Goal: Book appointment/travel/reservation

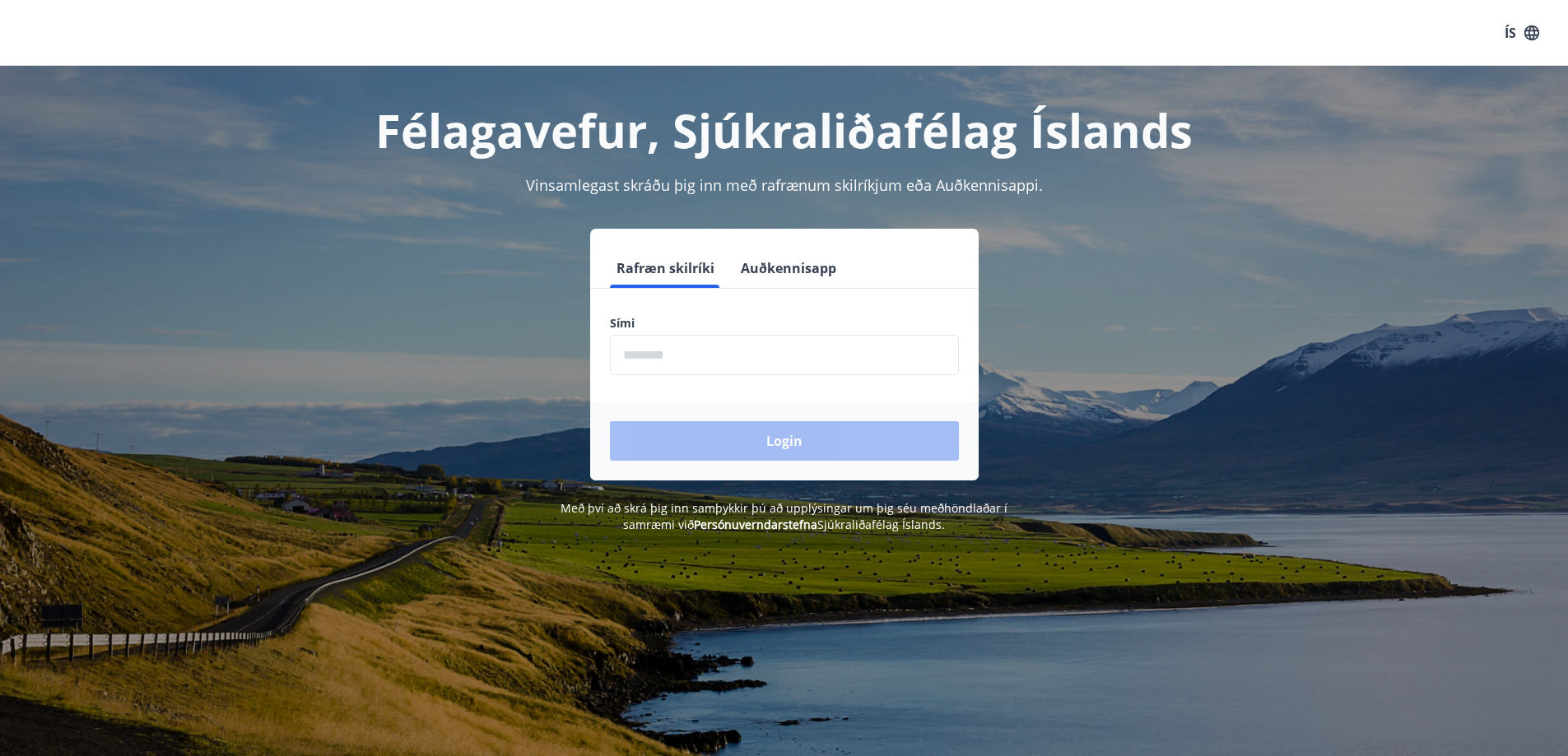
click at [698, 357] on input "phone" at bounding box center [785, 355] width 349 height 40
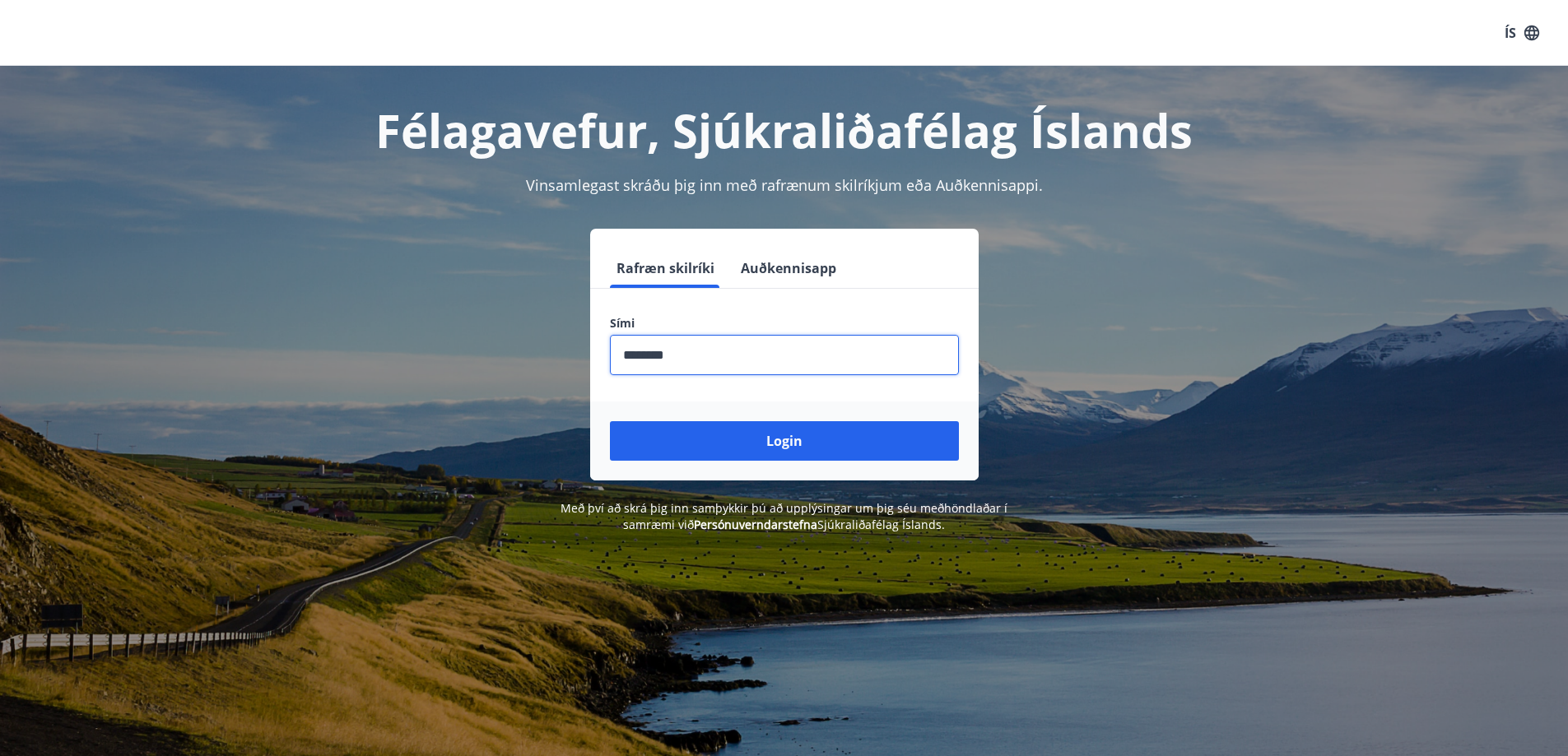
type input "********"
click at [610, 422] on button "Login" at bounding box center [785, 441] width 349 height 39
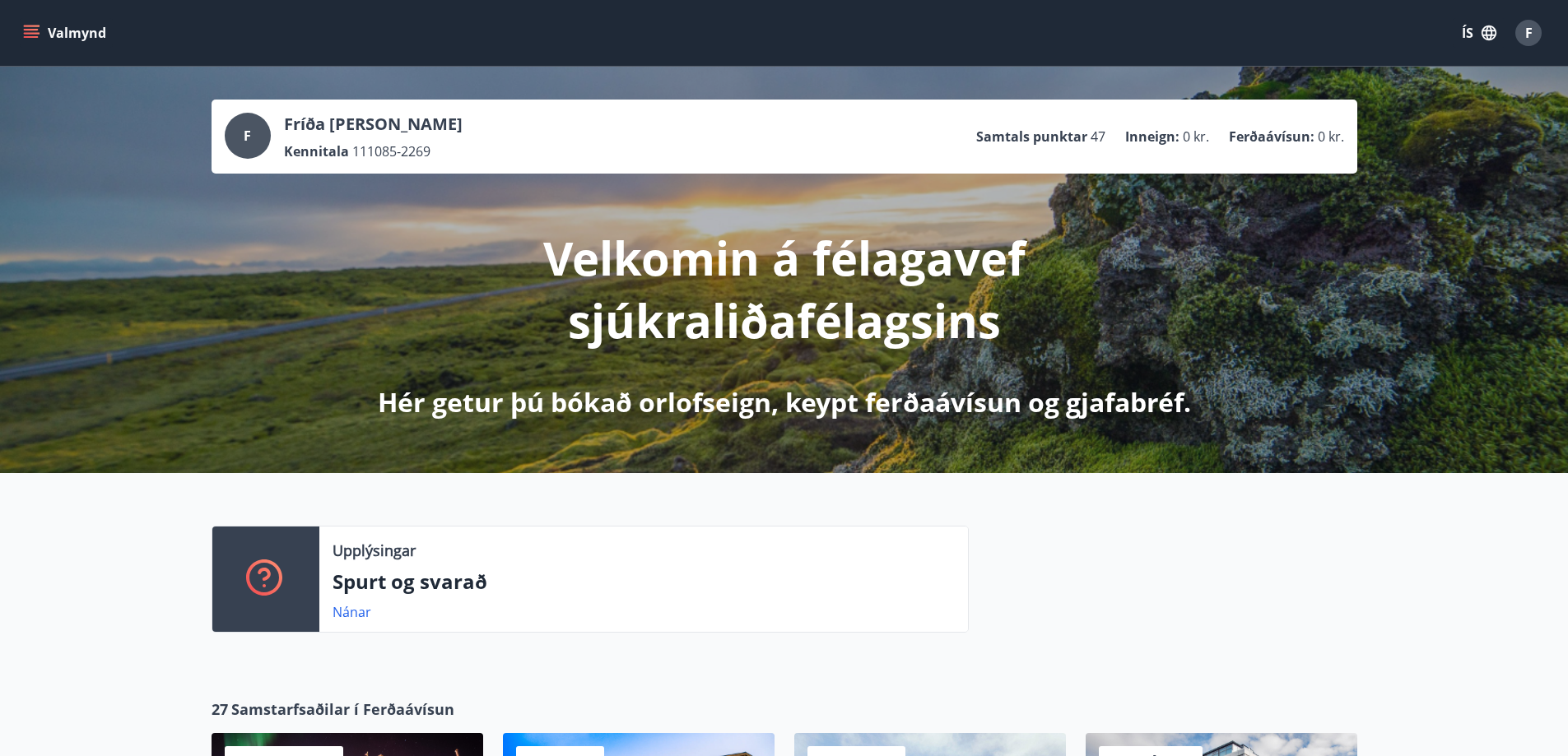
click at [36, 29] on icon "menu" at bounding box center [31, 29] width 15 height 2
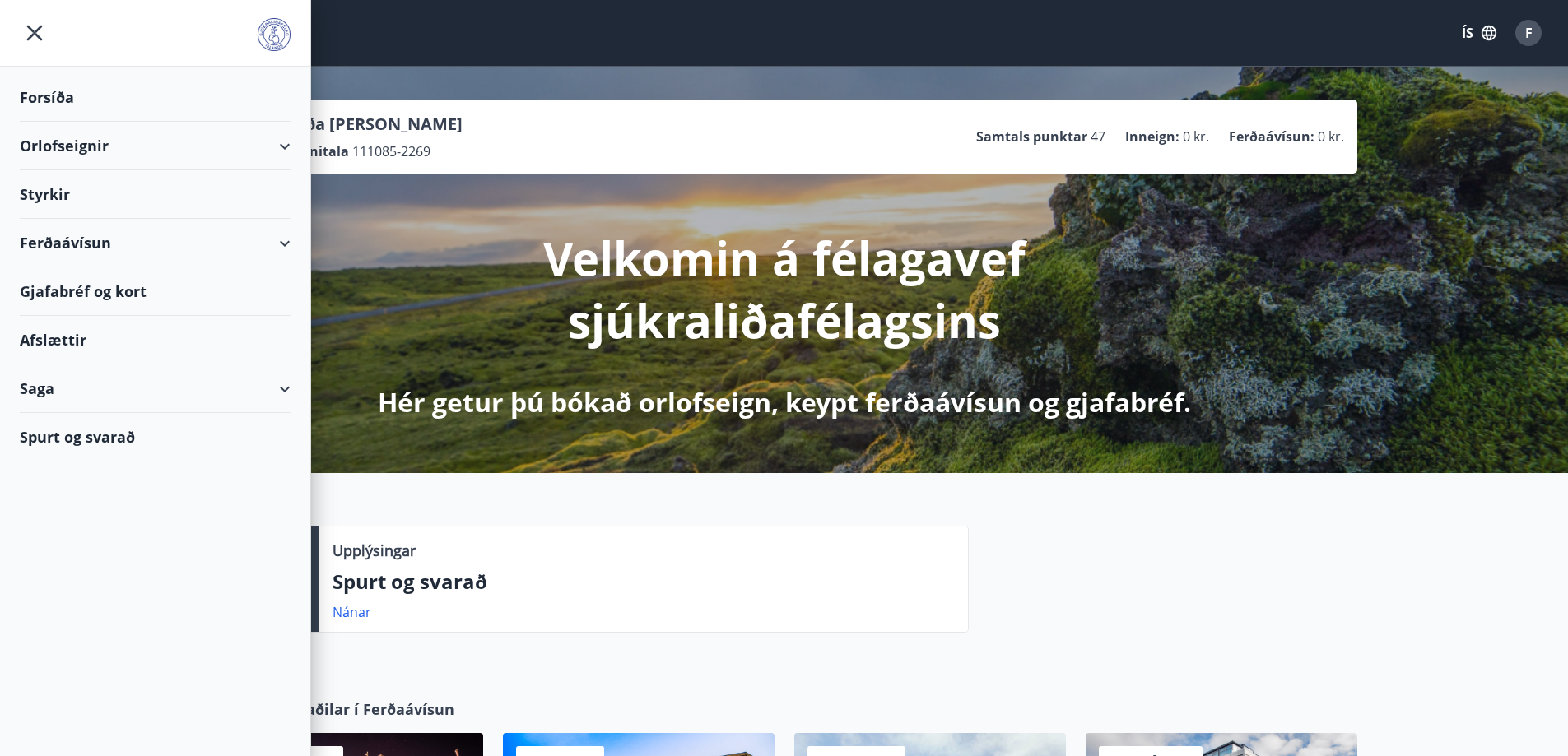
click at [62, 145] on div "Orlofseignir" at bounding box center [154, 146] width 271 height 49
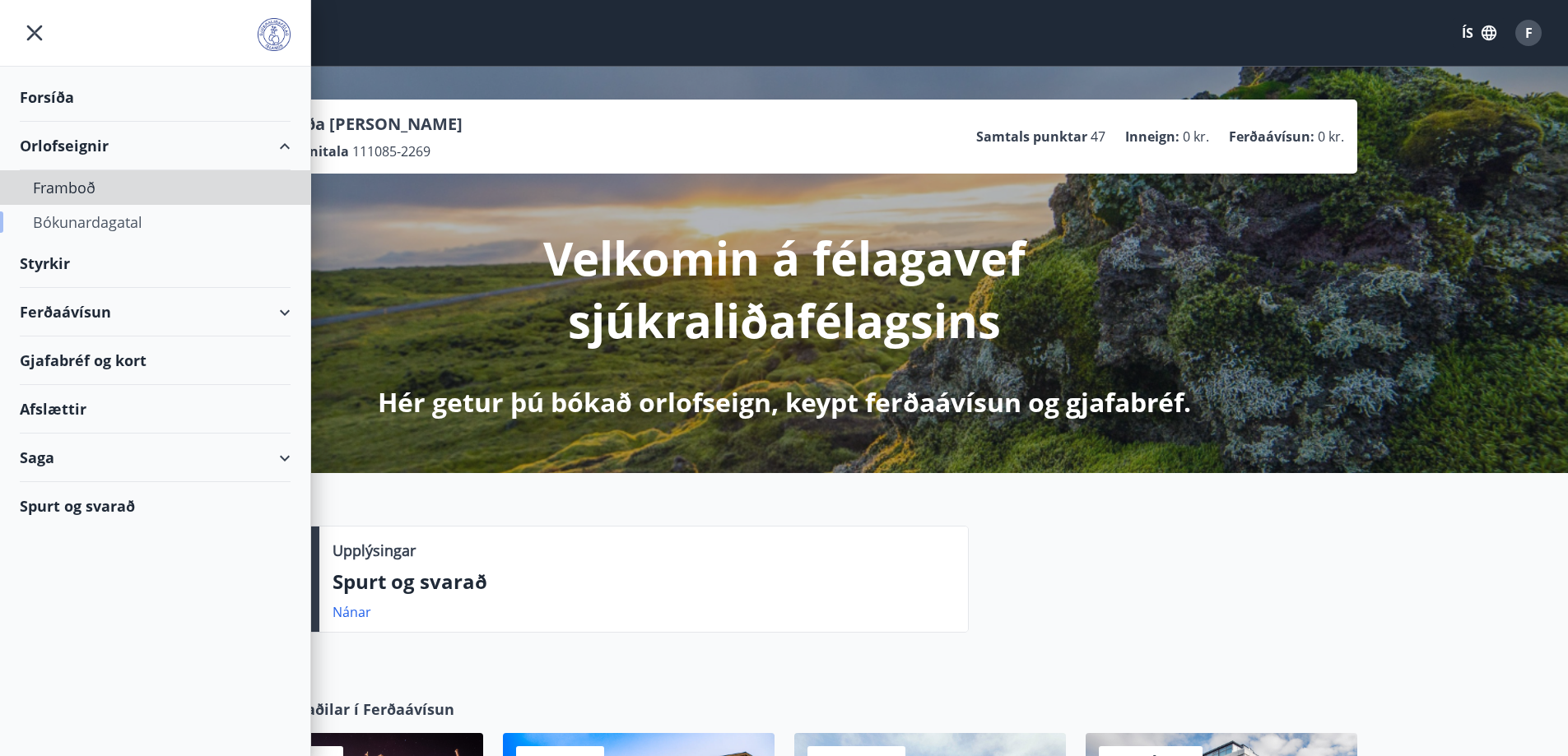
drag, startPoint x: 69, startPoint y: 190, endPoint x: 119, endPoint y: 210, distance: 53.9
click at [123, 208] on div "Framboð Bókunardagatal" at bounding box center [155, 204] width 311 height 69
click at [108, 220] on div "Bókunardagatal" at bounding box center [155, 222] width 244 height 35
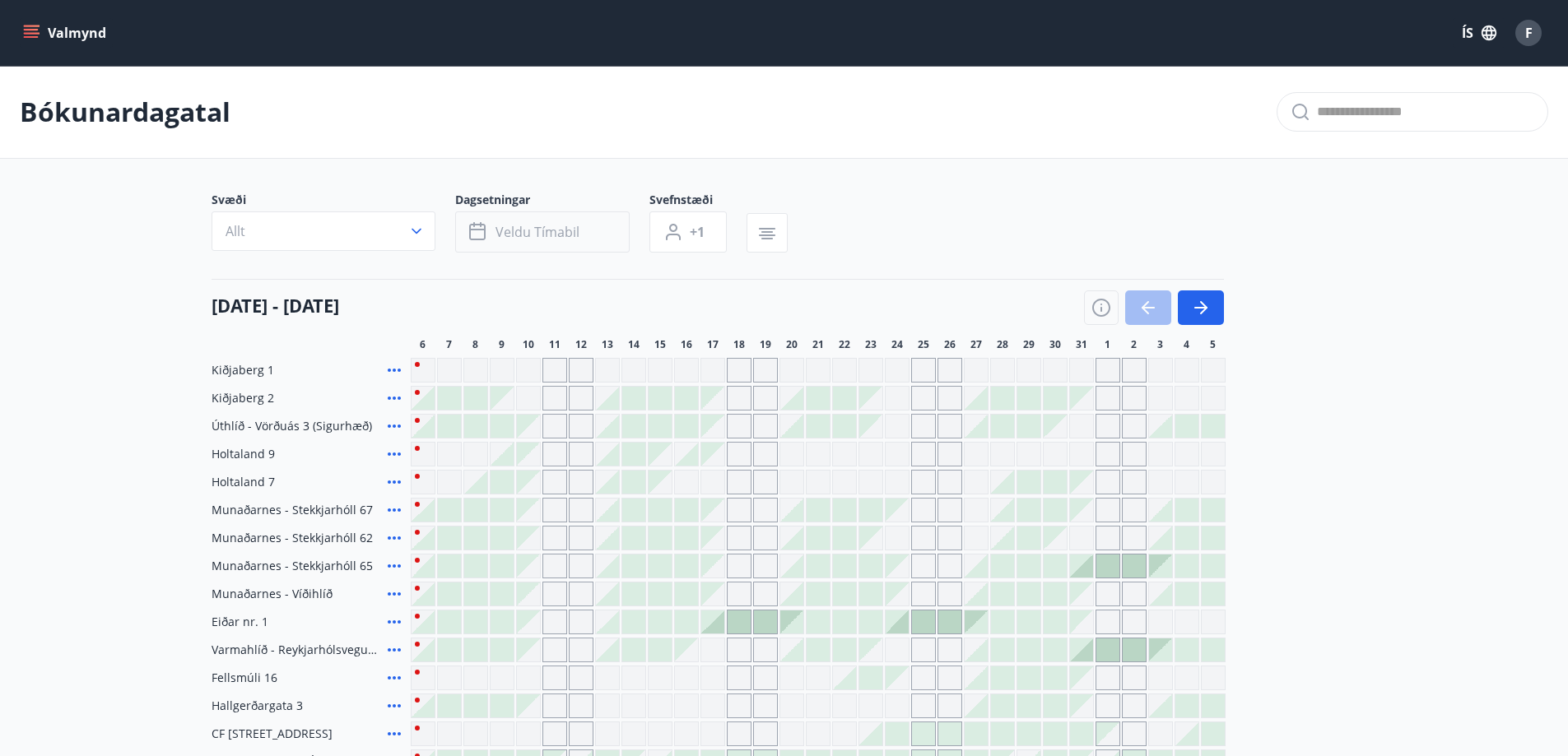
click at [590, 229] on button "Veldu tímabil" at bounding box center [542, 231] width 175 height 41
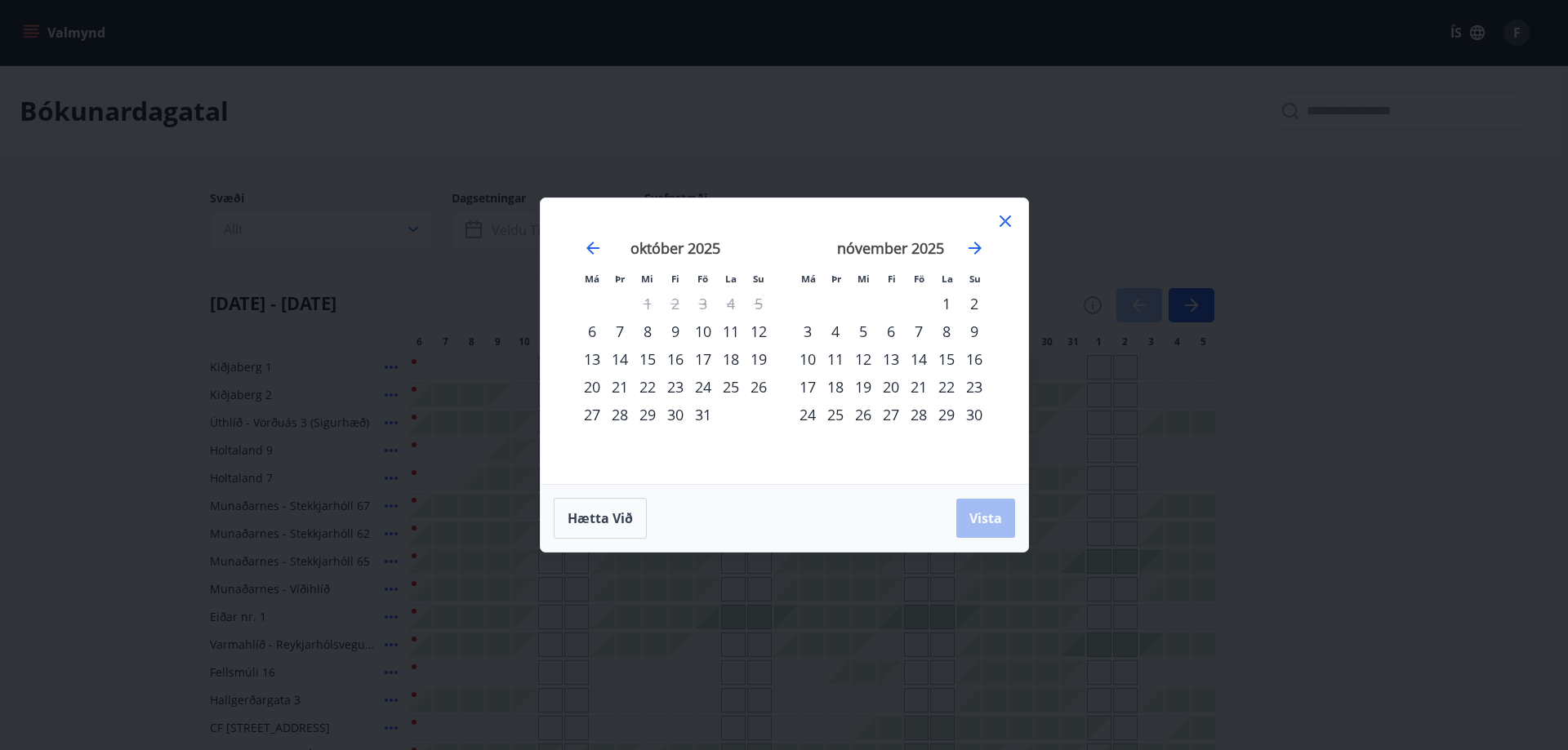
click at [702, 386] on div "24" at bounding box center [703, 386] width 27 height 27
click at [761, 385] on div "26" at bounding box center [758, 386] width 27 height 27
click at [983, 511] on span "Vista" at bounding box center [985, 519] width 33 height 18
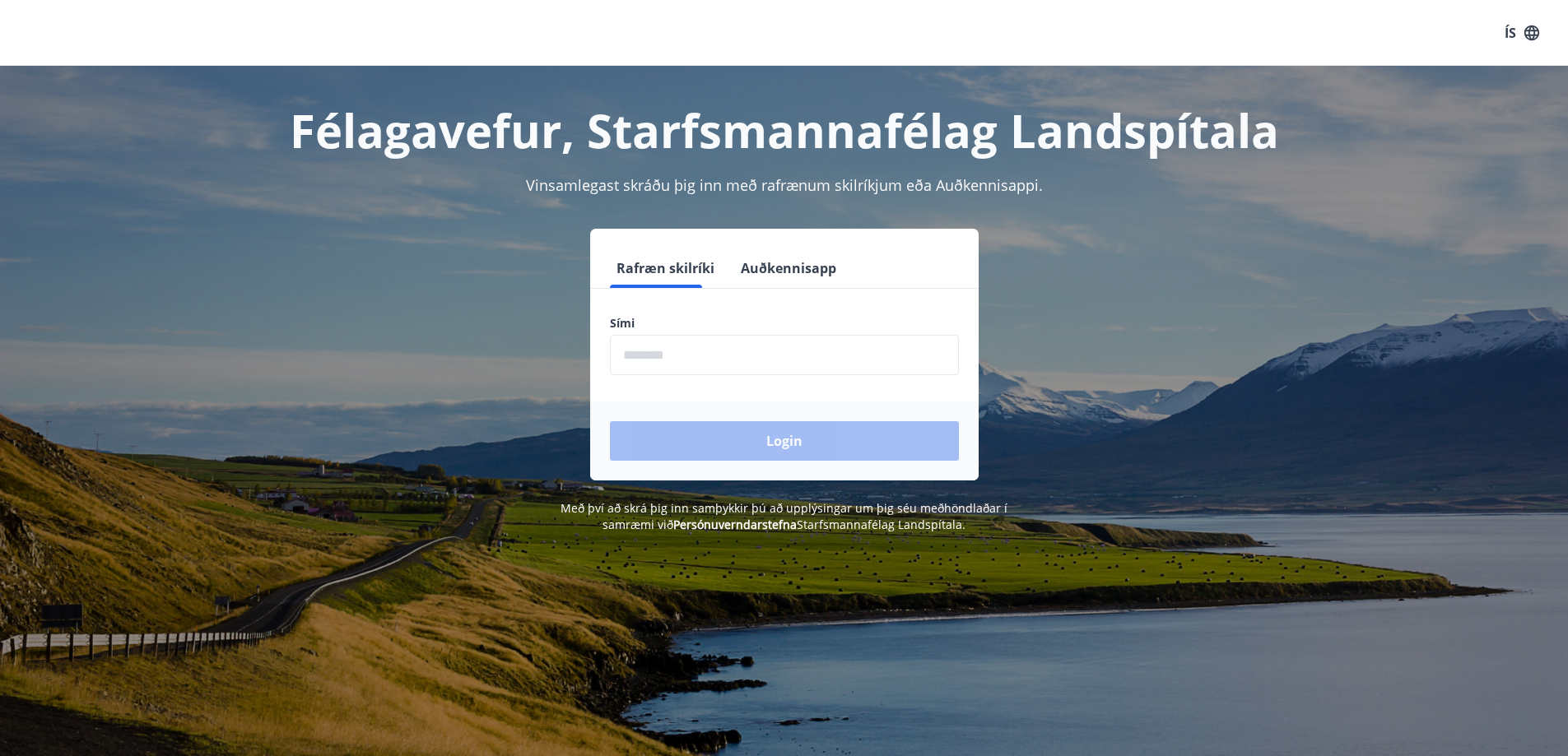
drag, startPoint x: 657, startPoint y: 352, endPoint x: 684, endPoint y: 349, distance: 27.2
click at [657, 352] on input "phone" at bounding box center [785, 355] width 349 height 40
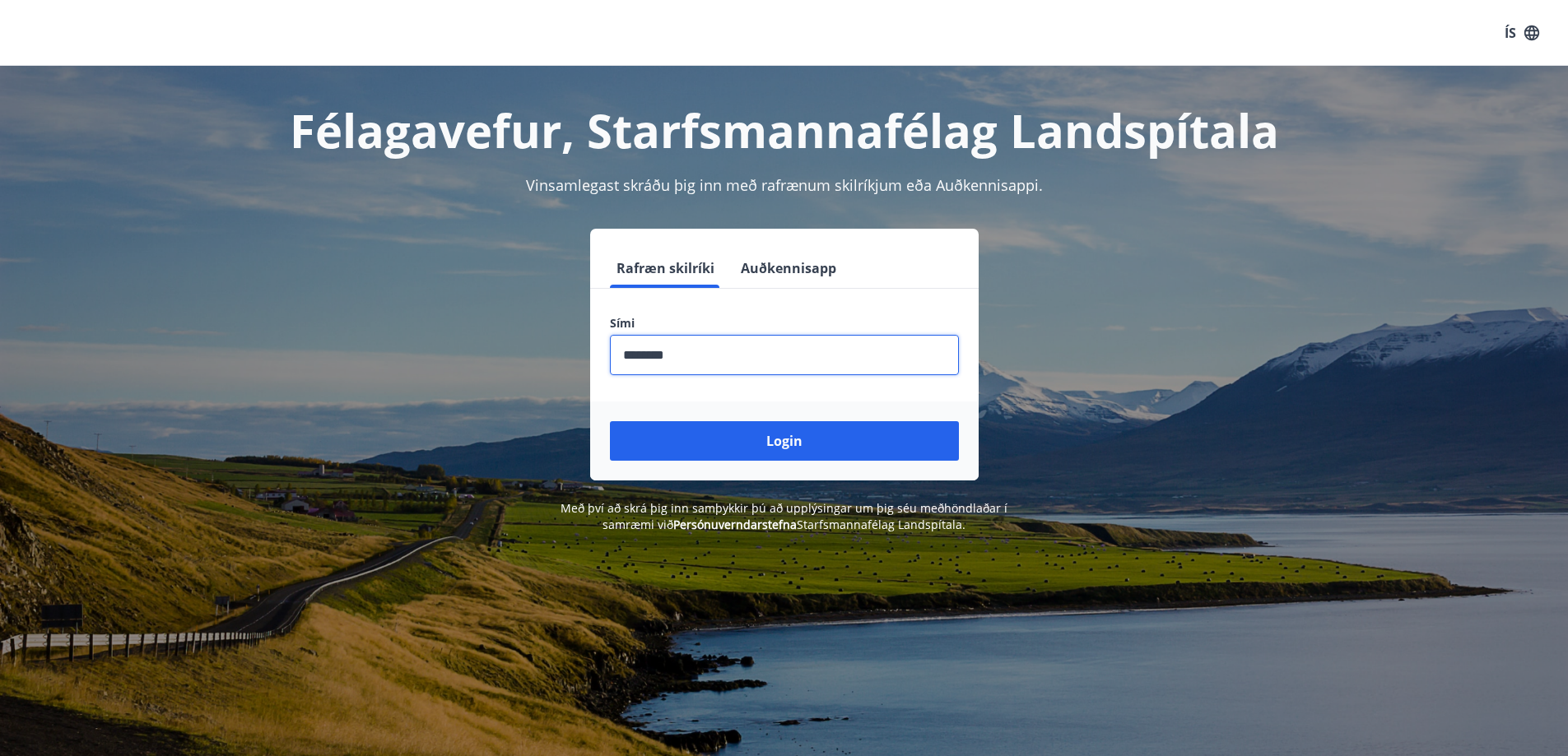
type input "********"
click at [610, 422] on button "Login" at bounding box center [785, 441] width 349 height 39
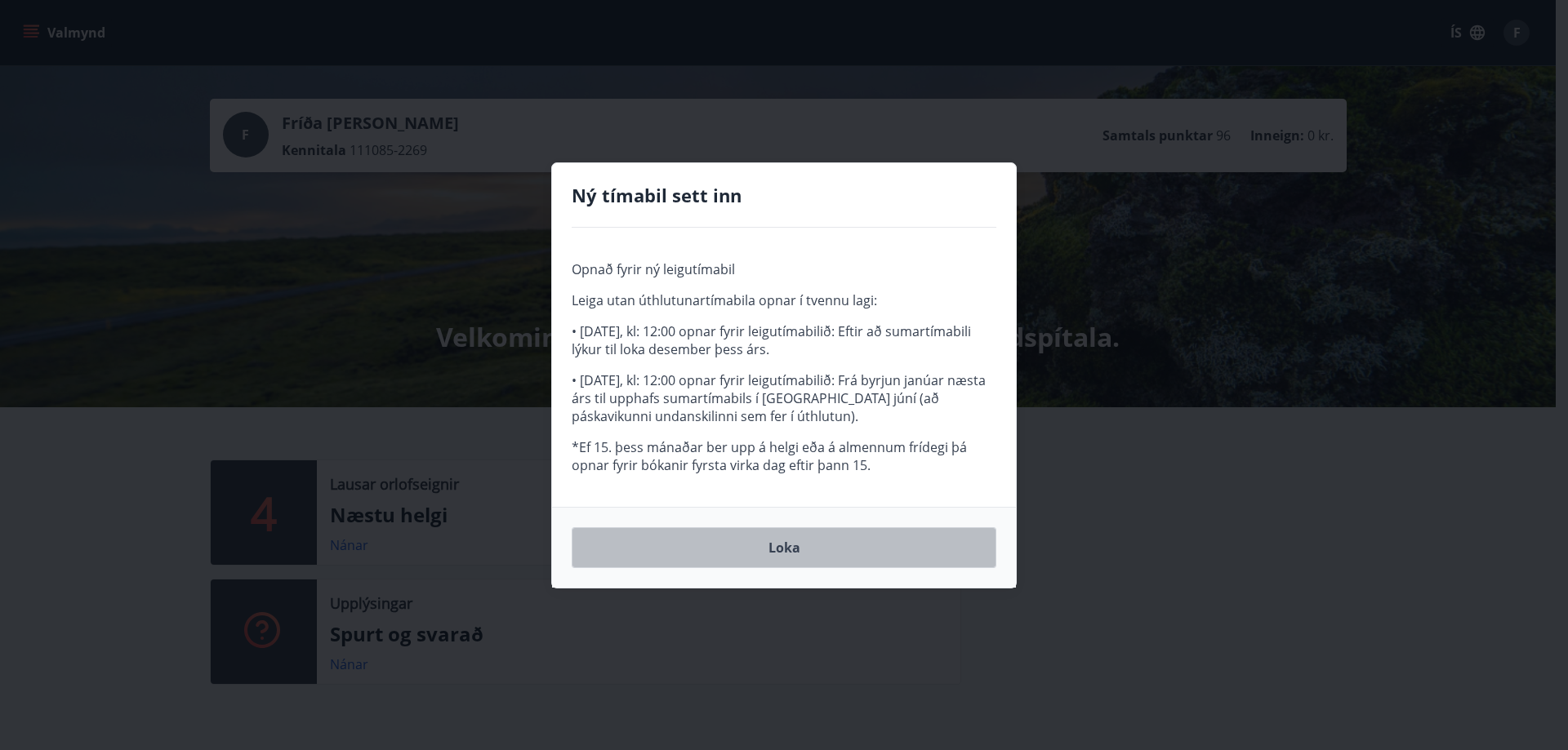
click at [792, 546] on button "Loka" at bounding box center [784, 548] width 425 height 41
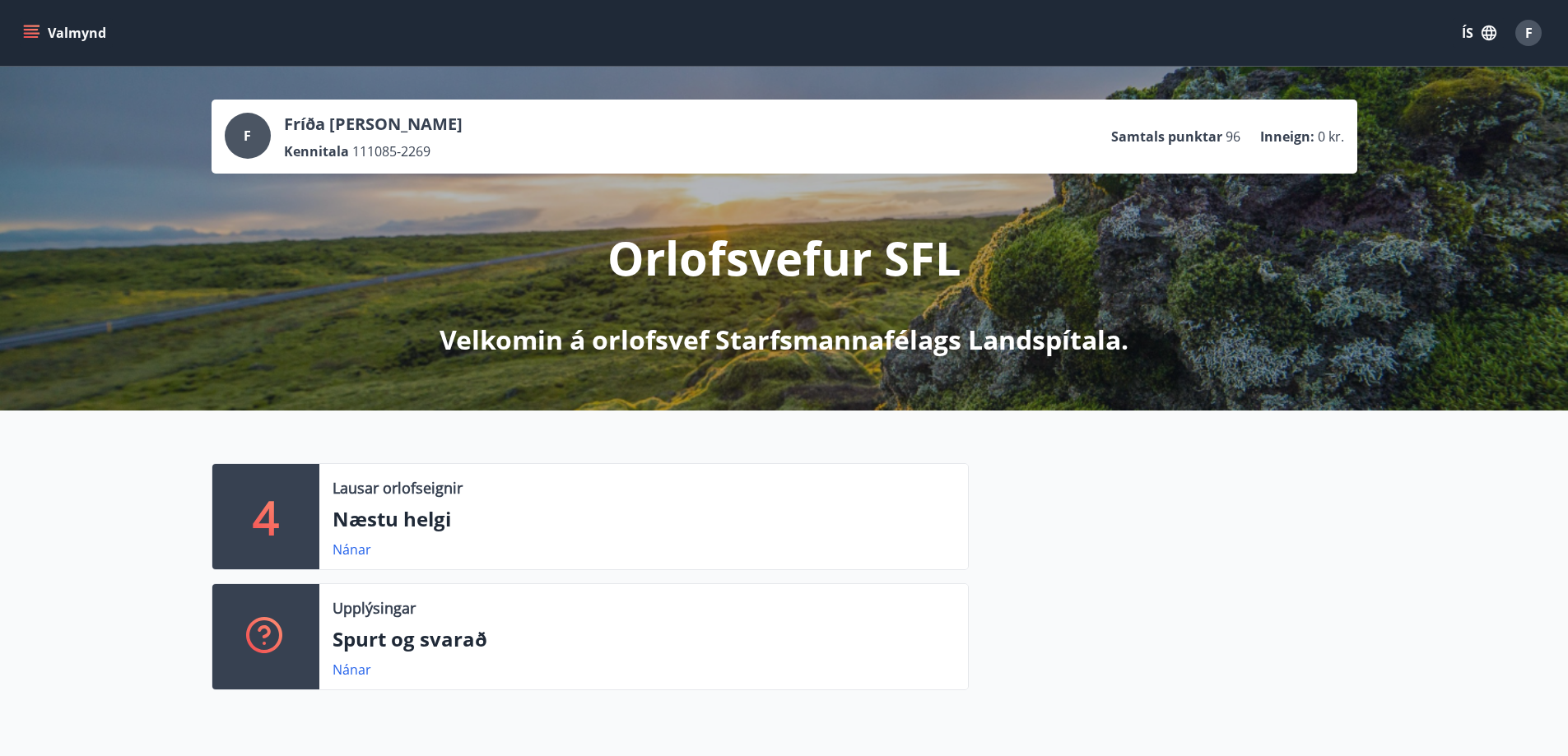
click at [39, 34] on icon "menu" at bounding box center [33, 33] width 18 height 2
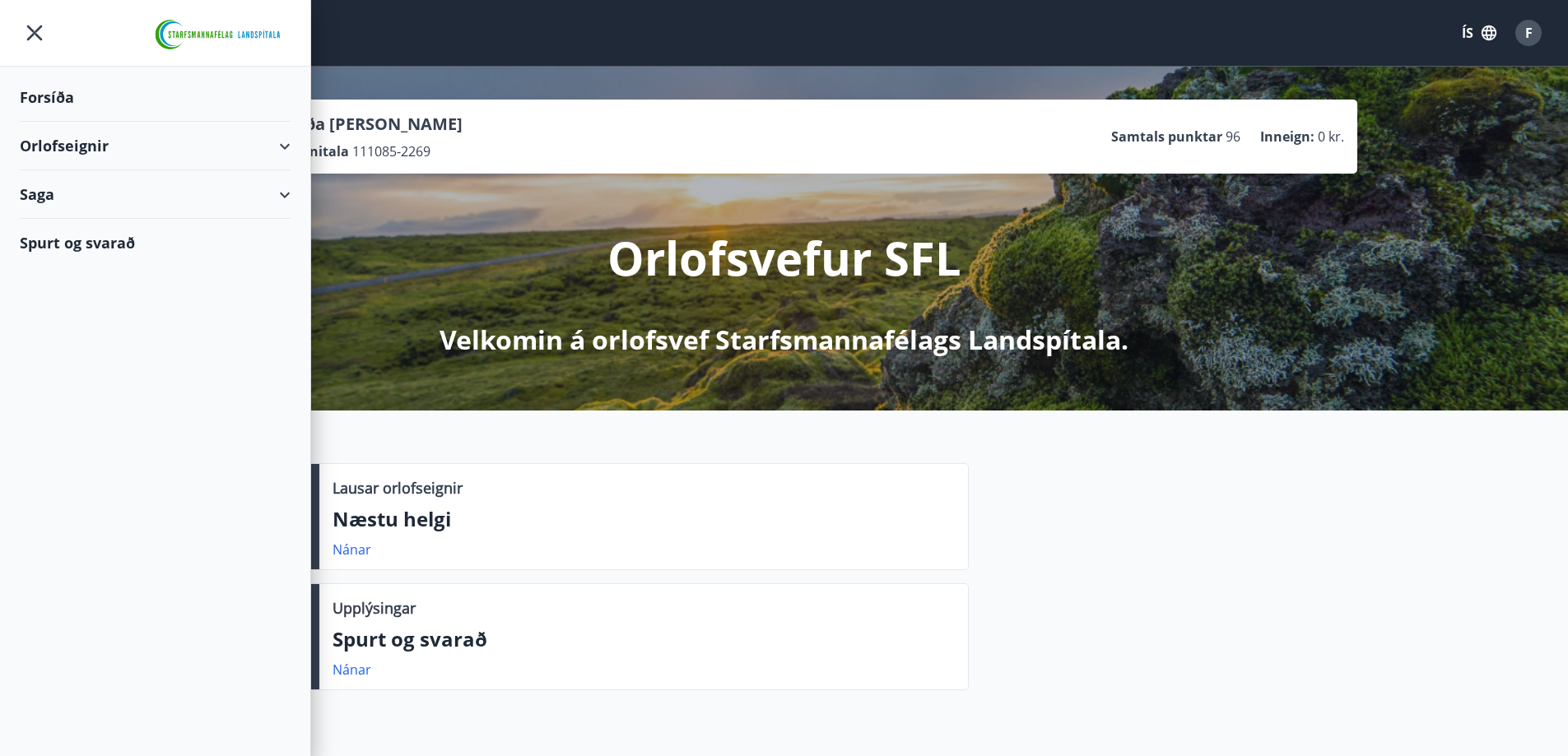
click at [56, 149] on div "Orlofseignir" at bounding box center [154, 146] width 271 height 49
click at [74, 225] on div "Bókunardagatal" at bounding box center [155, 222] width 244 height 35
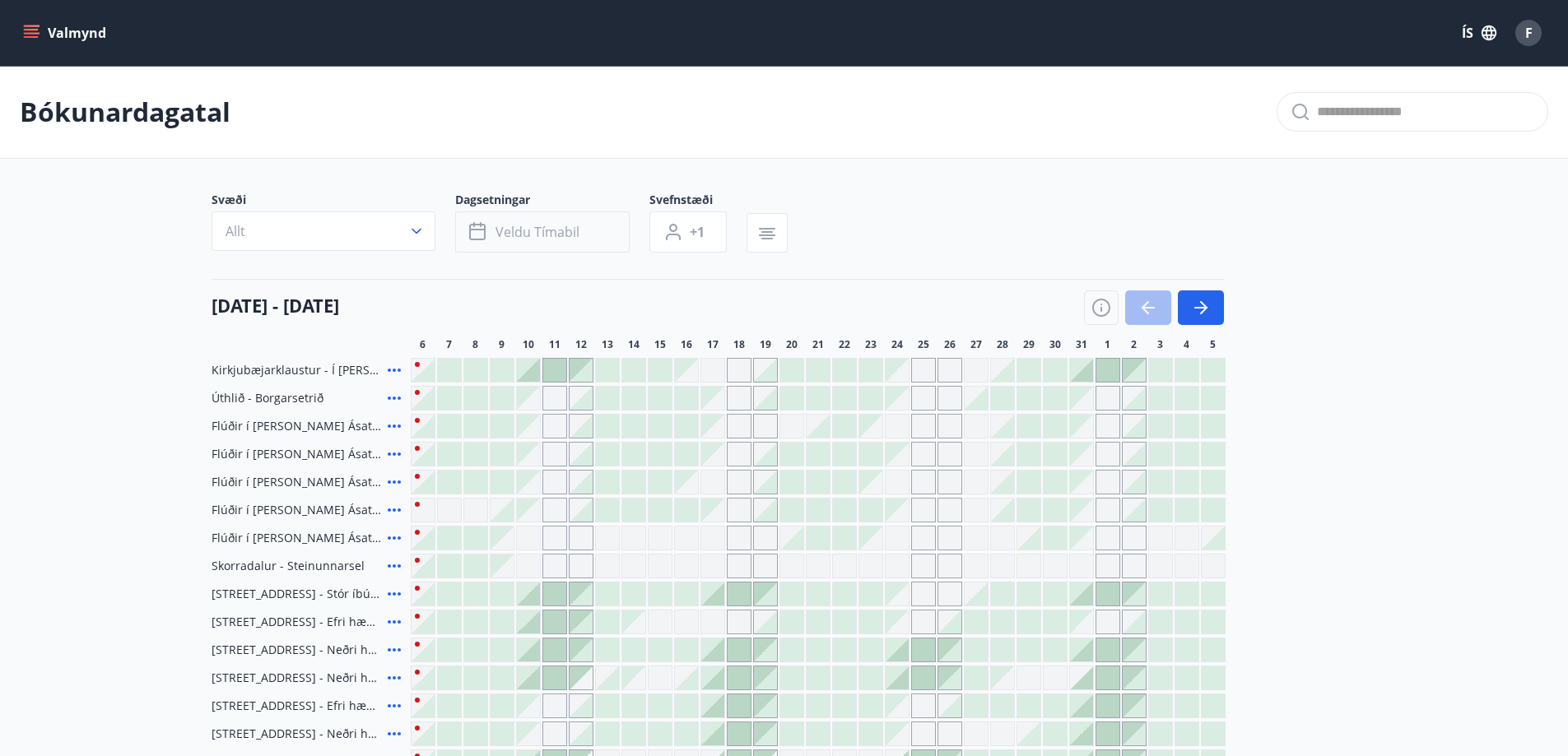
click at [540, 231] on span "Veldu tímabil" at bounding box center [537, 232] width 84 height 18
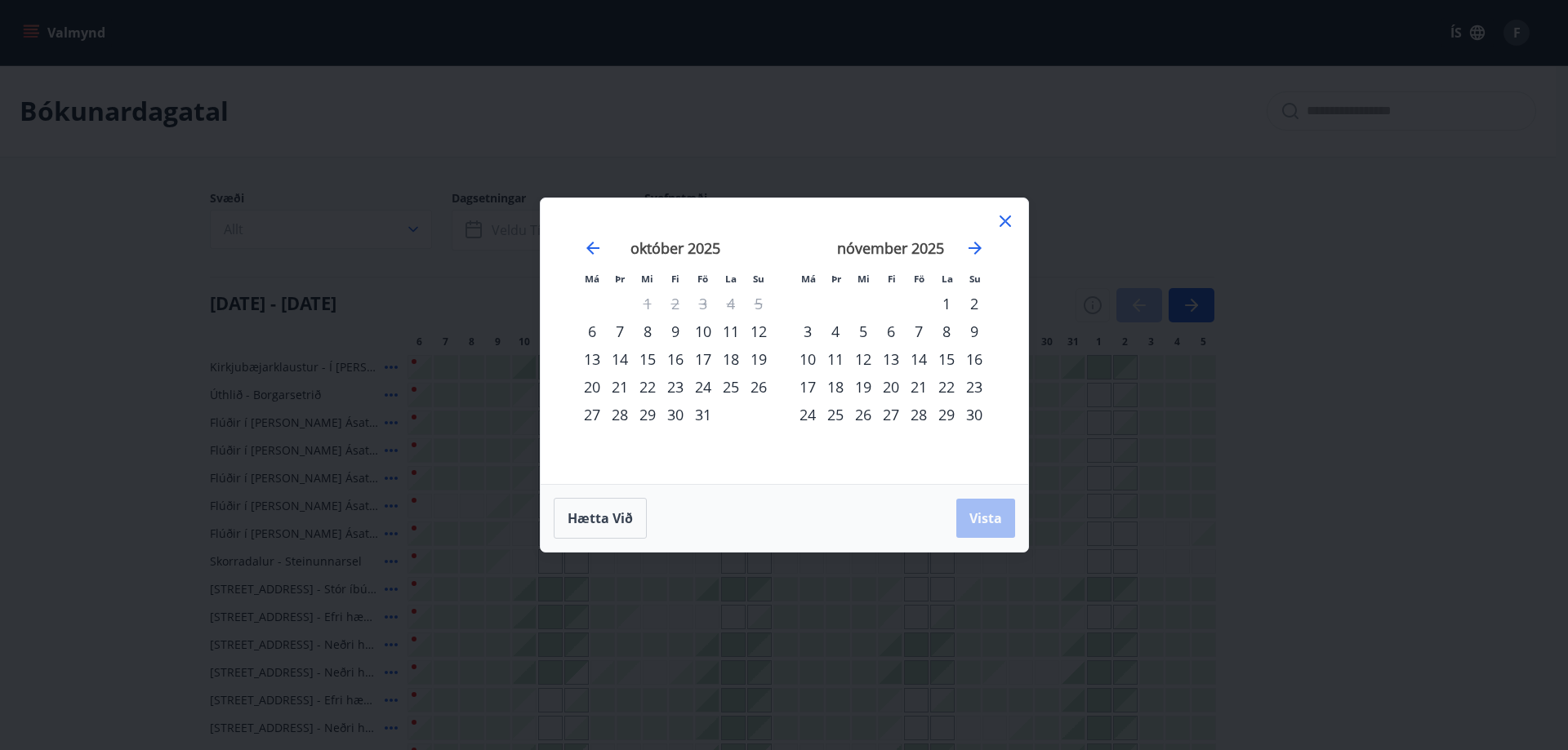
click at [701, 387] on div "24" at bounding box center [703, 386] width 27 height 27
click at [755, 385] on div "26" at bounding box center [758, 386] width 27 height 27
click at [987, 518] on span "Vista" at bounding box center [985, 519] width 33 height 18
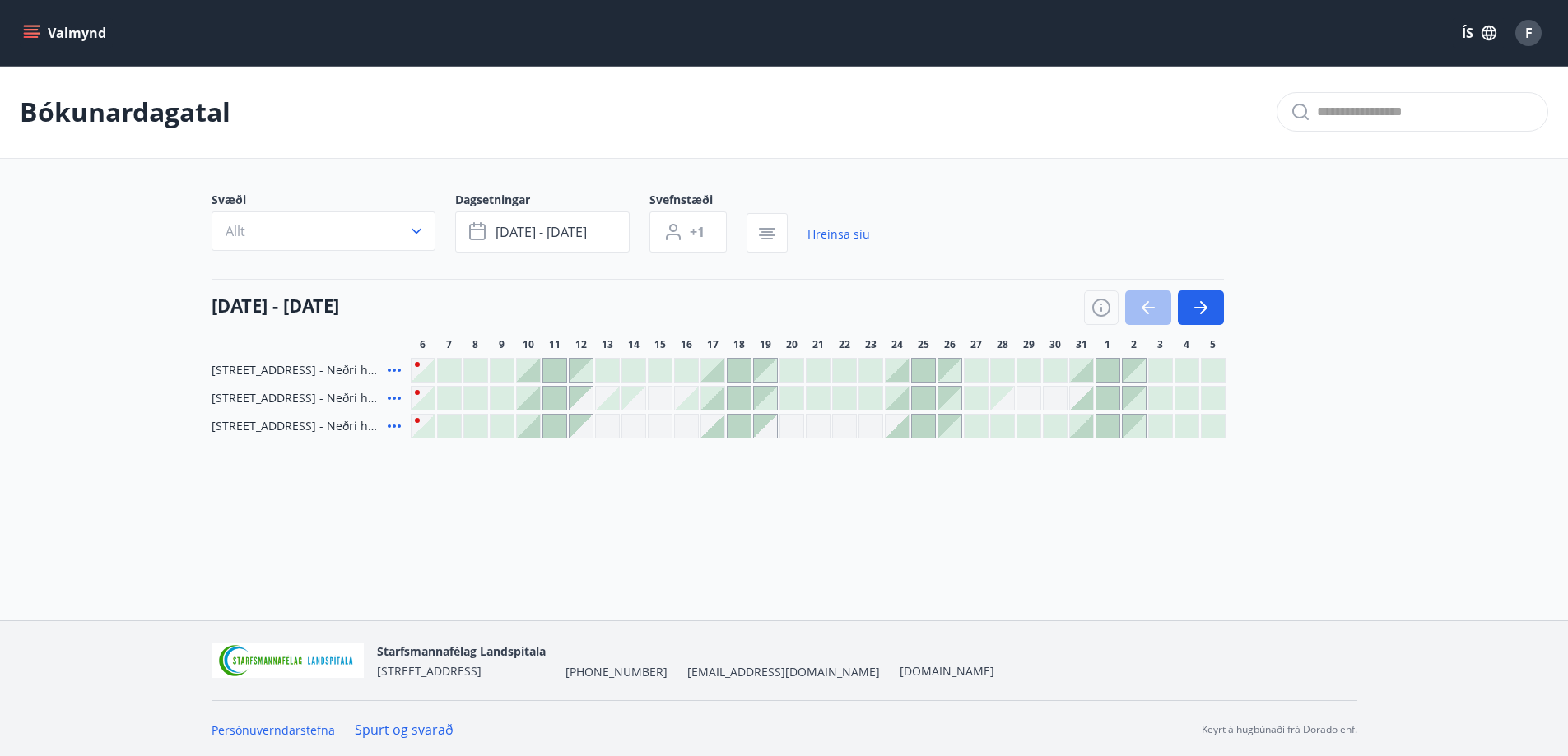
click at [389, 426] on icon at bounding box center [394, 426] width 13 height 4
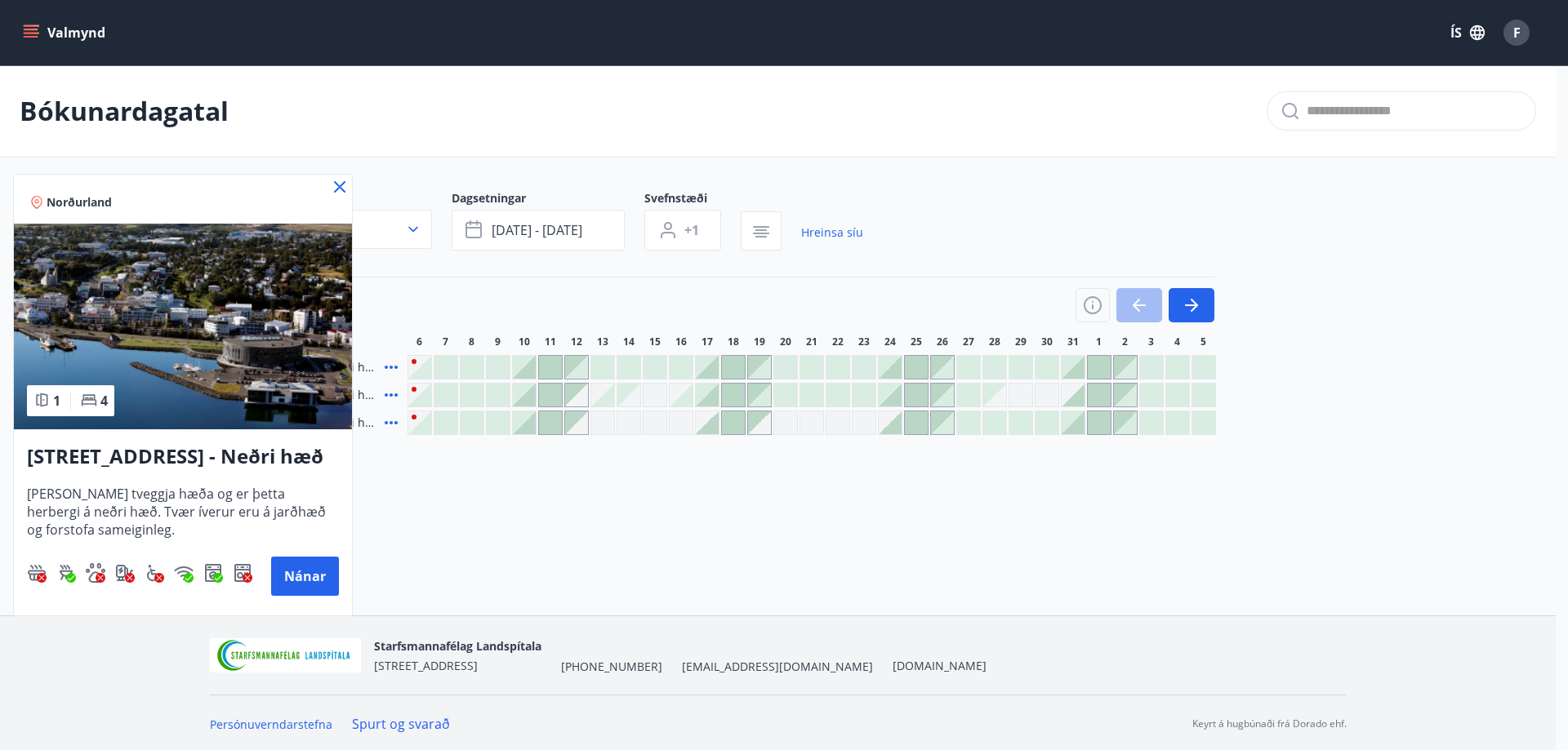
click at [334, 188] on icon at bounding box center [339, 186] width 19 height 19
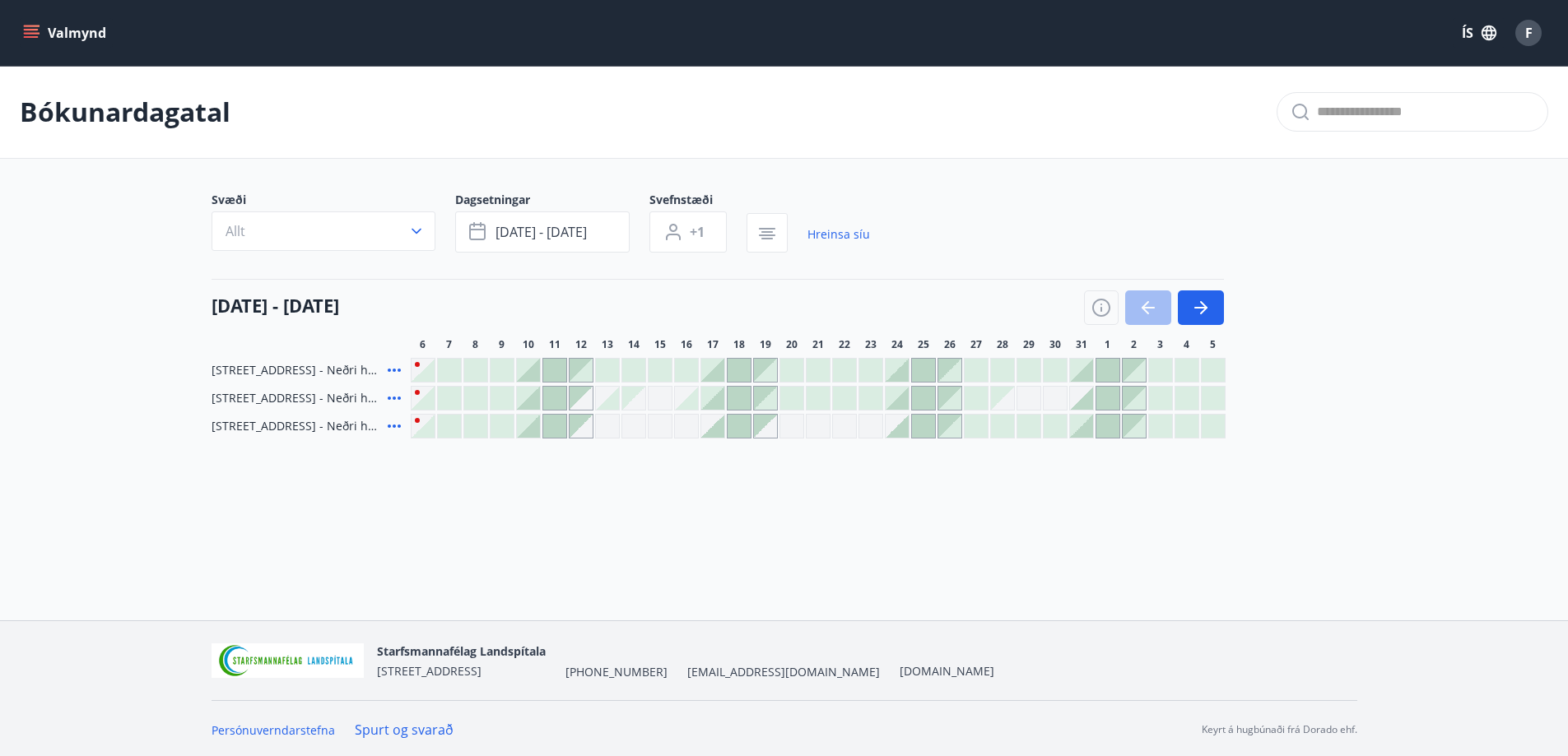
click at [397, 400] on icon at bounding box center [393, 398] width 19 height 19
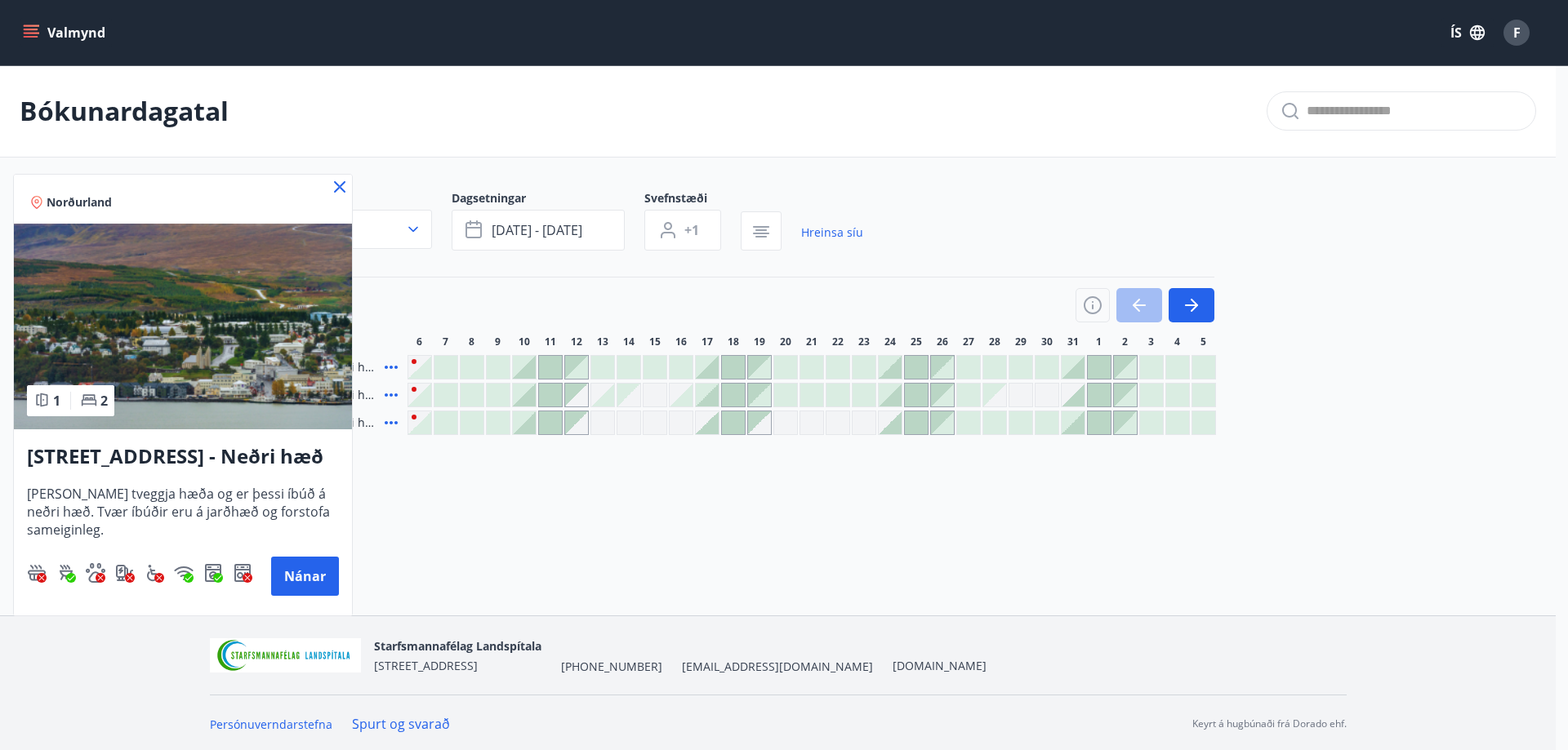
click at [335, 183] on icon at bounding box center [339, 187] width 12 height 12
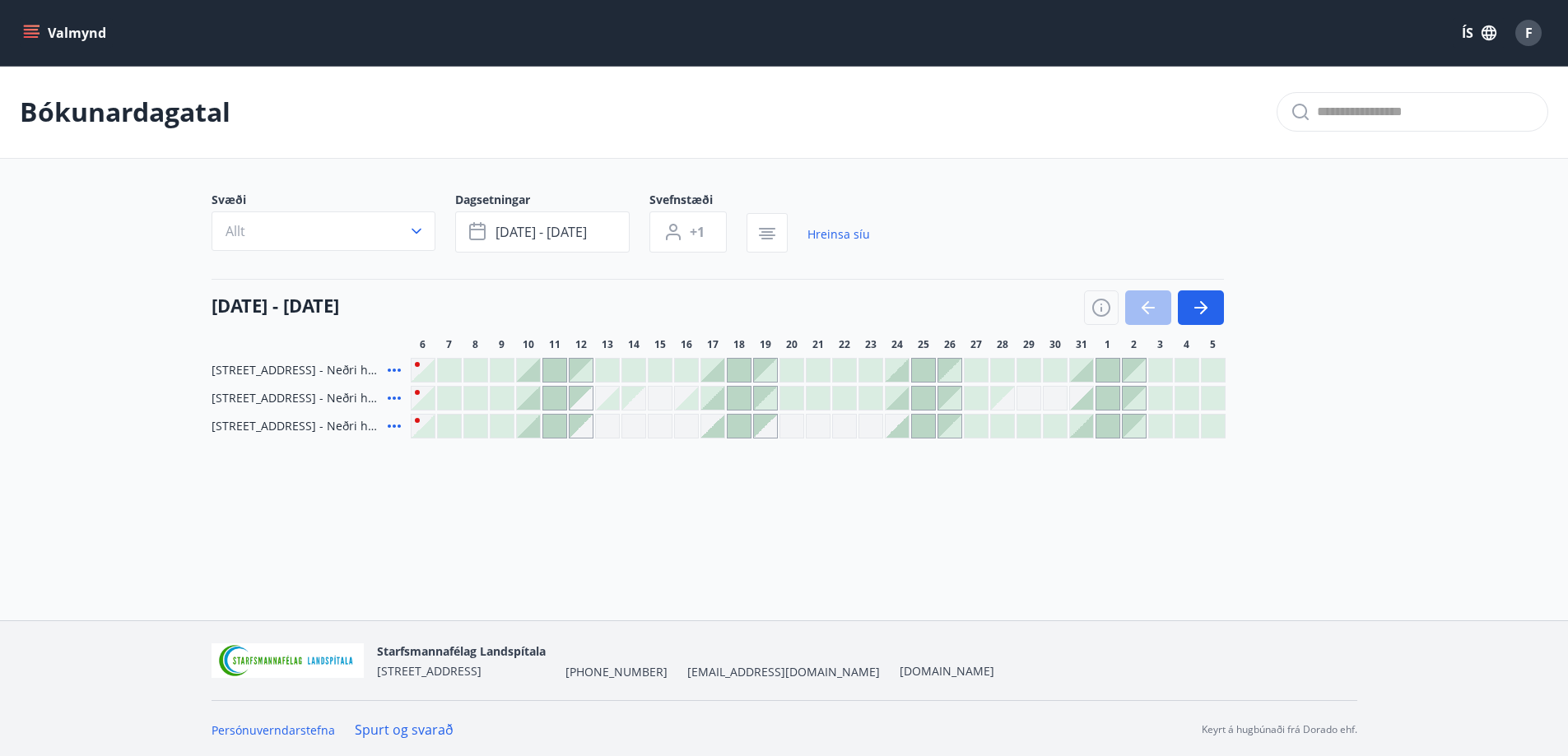
click at [392, 372] on icon at bounding box center [393, 369] width 19 height 19
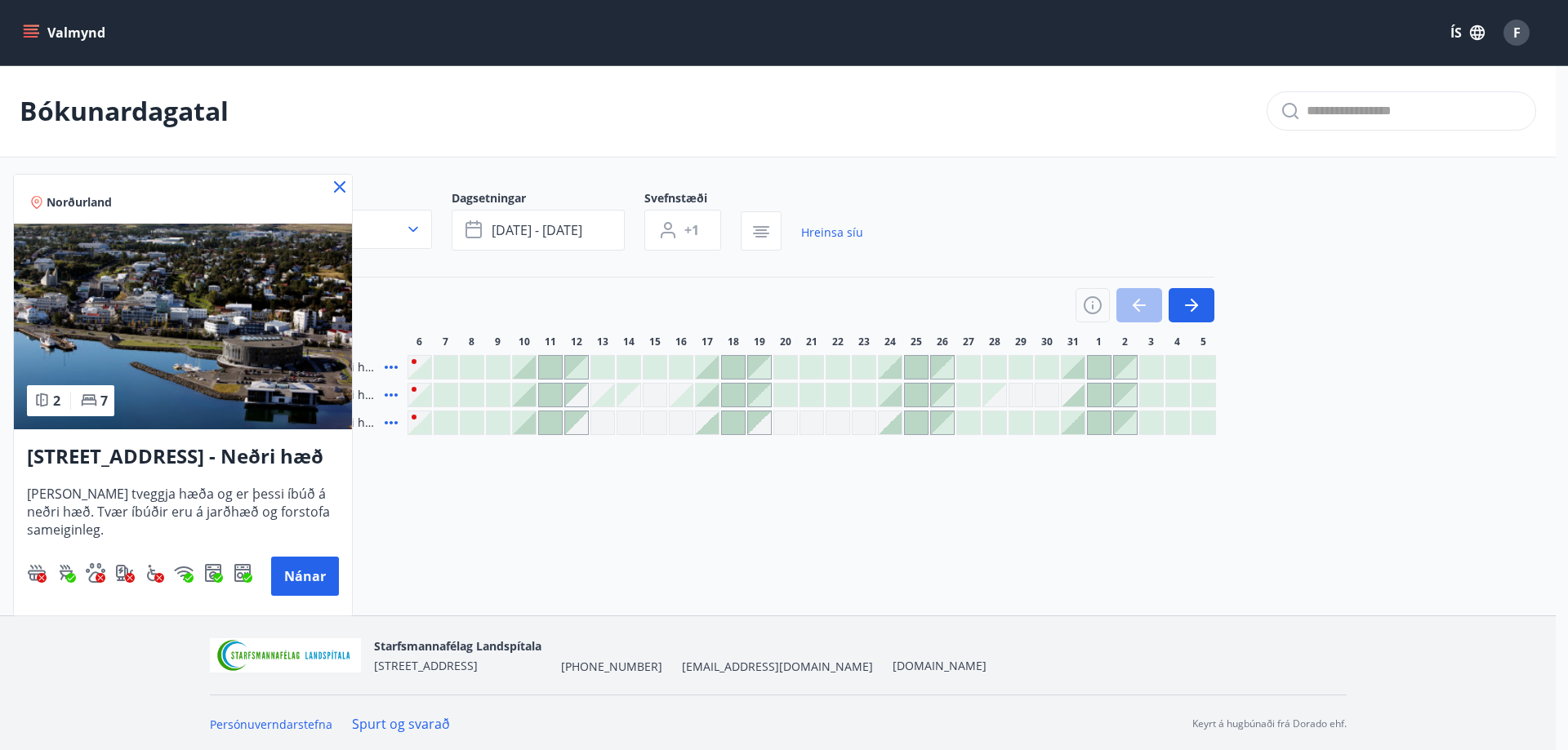
click at [339, 182] on icon at bounding box center [339, 186] width 19 height 19
